Goal: Complete application form

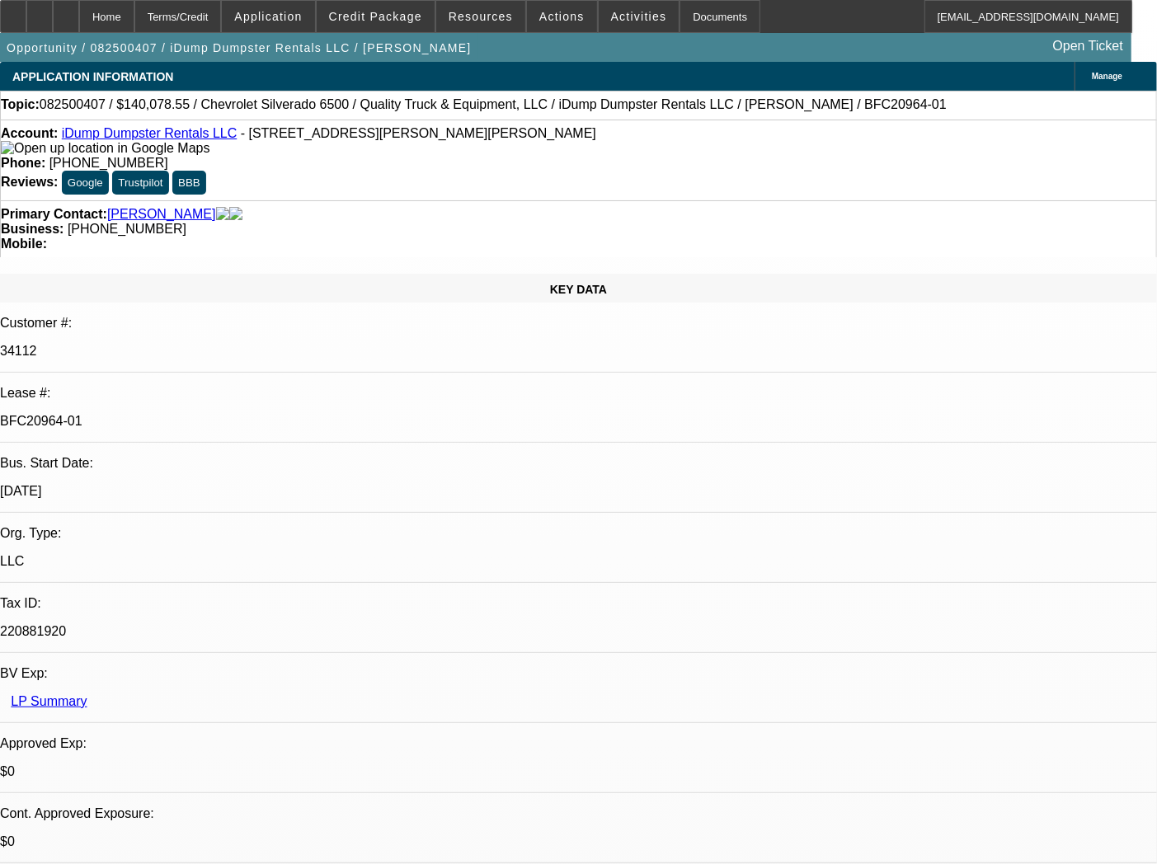
select select "0"
select select "6"
select select "0"
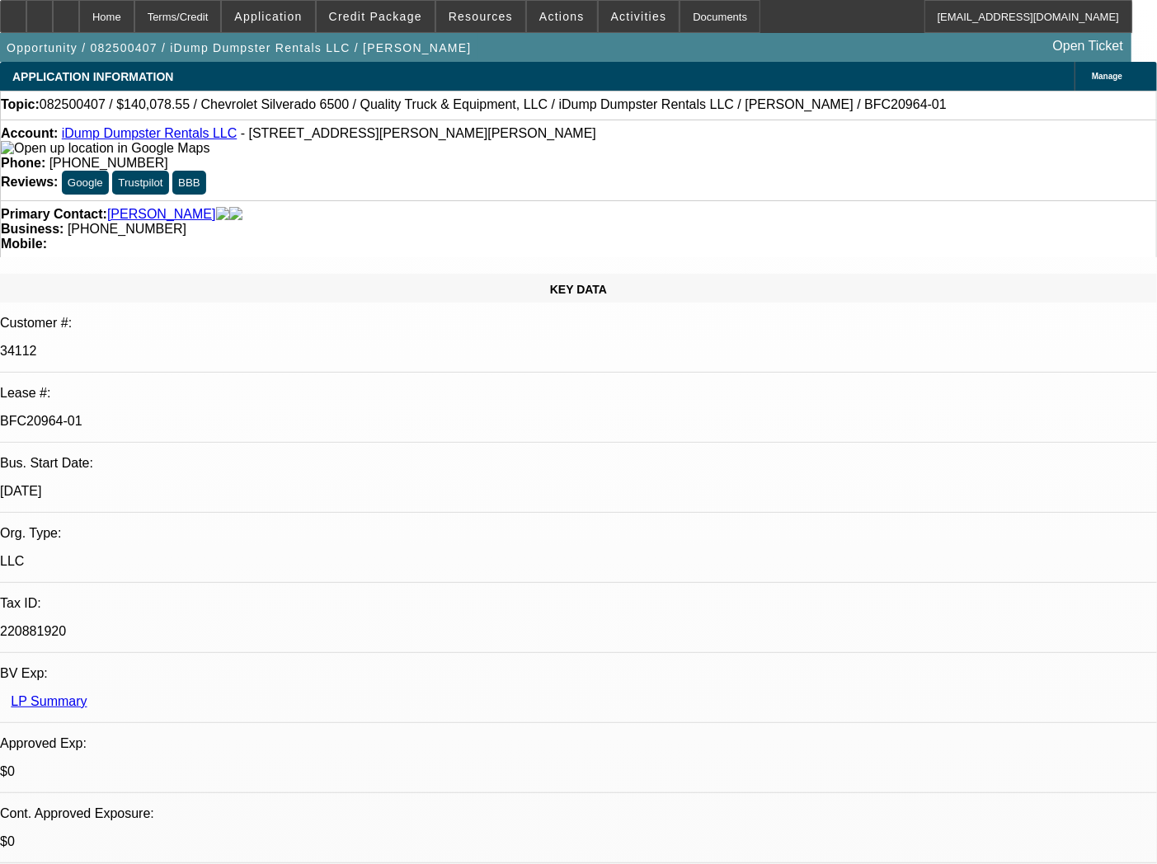
select select "0"
select select "6"
select select "0"
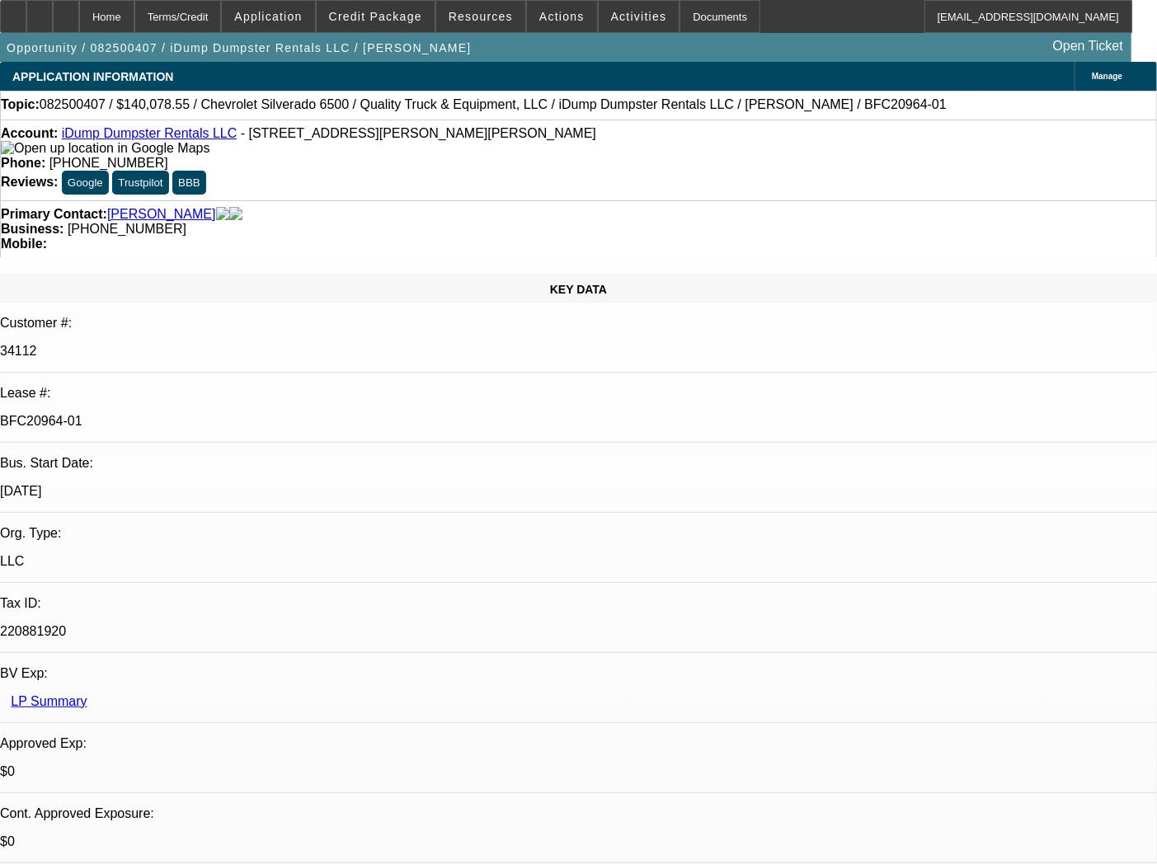
select select "0"
select select "6"
select select "0"
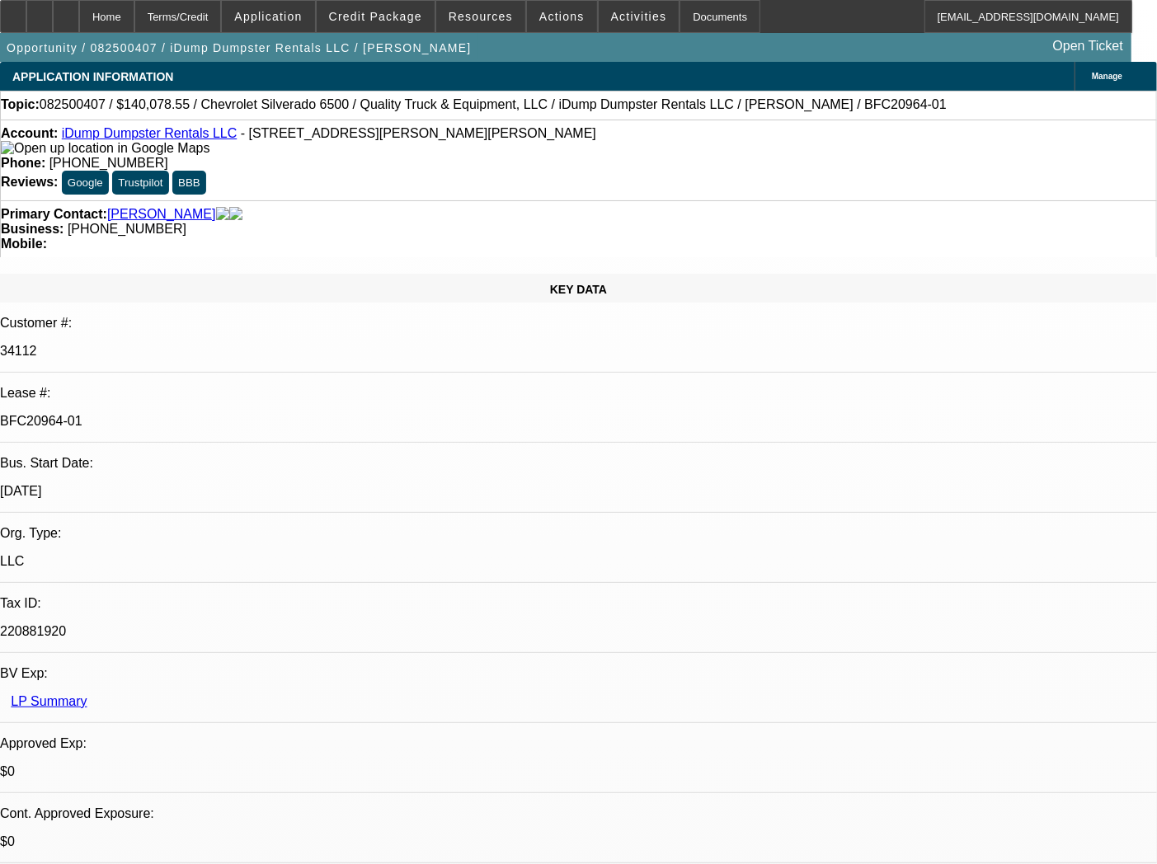
select select "6"
click at [684, 20] on div "Documents" at bounding box center [719, 16] width 81 height 33
